Goal: Task Accomplishment & Management: Manage account settings

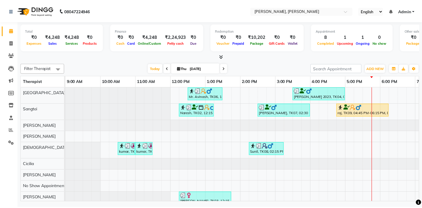
scroll to position [0, 102]
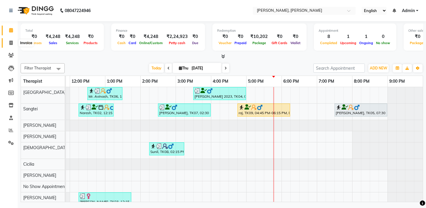
click at [9, 42] on span at bounding box center [11, 43] width 10 height 7
select select "service"
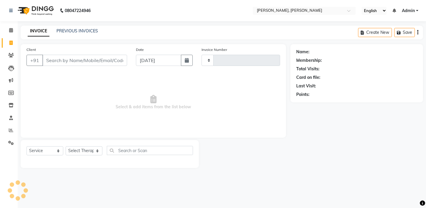
type input "1649"
select select "7301"
click at [63, 33] on link "PREVIOUS INVOICES" at bounding box center [78, 30] width 42 height 5
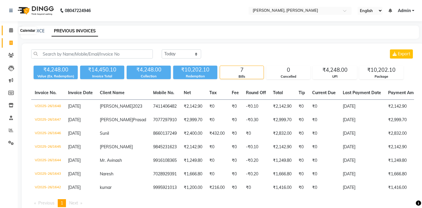
click at [10, 30] on icon at bounding box center [11, 30] width 4 height 4
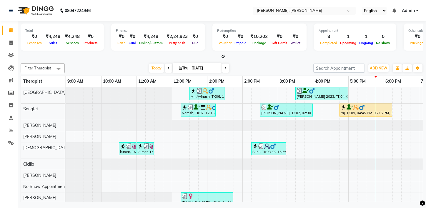
click at [225, 71] on span at bounding box center [225, 68] width 7 height 9
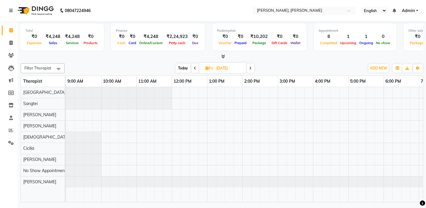
click at [183, 68] on span "Today" at bounding box center [183, 68] width 15 height 9
type input "[DATE]"
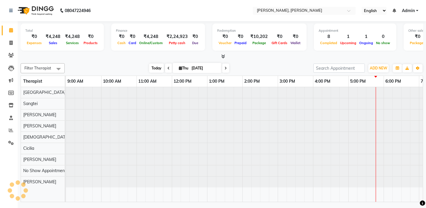
scroll to position [0, 102]
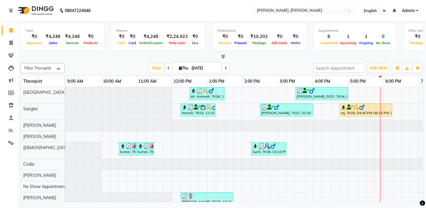
scroll to position [0, 102]
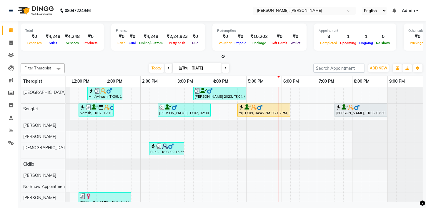
click at [105, 60] on div "Total ₹0 Expenses ₹4,248 Sales ₹4,248 Services ₹0 Products Finance ₹0 Cash ₹0 C…" at bounding box center [222, 112] width 409 height 183
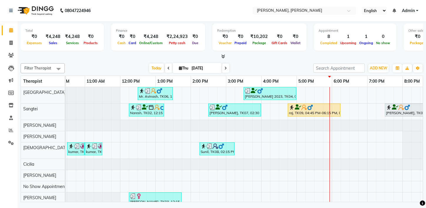
scroll to position [0, 53]
